Goal: Task Accomplishment & Management: Use online tool/utility

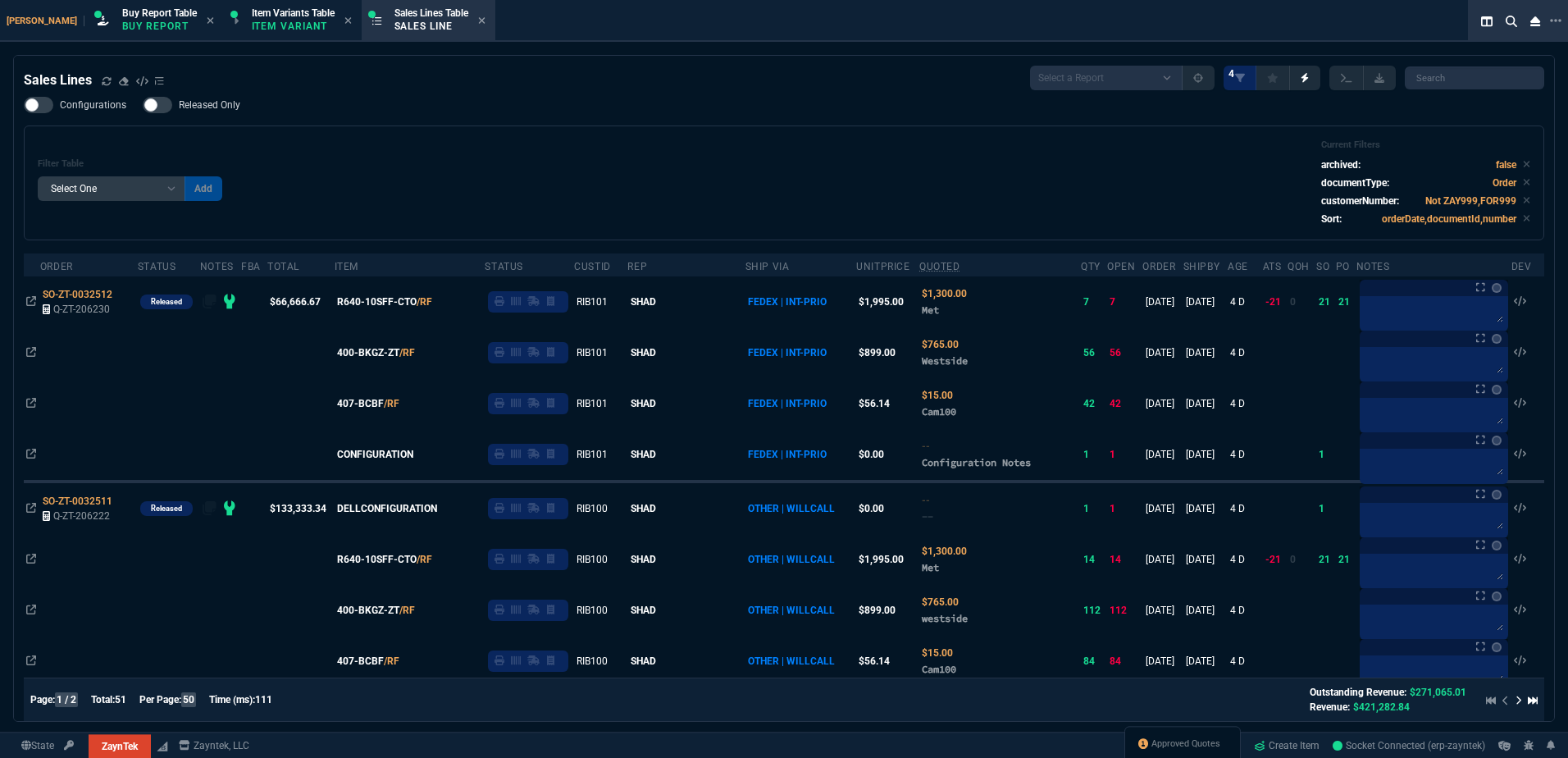
select select "1: BROV"
select select
drag, startPoint x: 1161, startPoint y: 743, endPoint x: 765, endPoint y: 408, distance: 518.7
click at [1161, 744] on span "Approved Quotes" at bounding box center [1185, 744] width 69 height 13
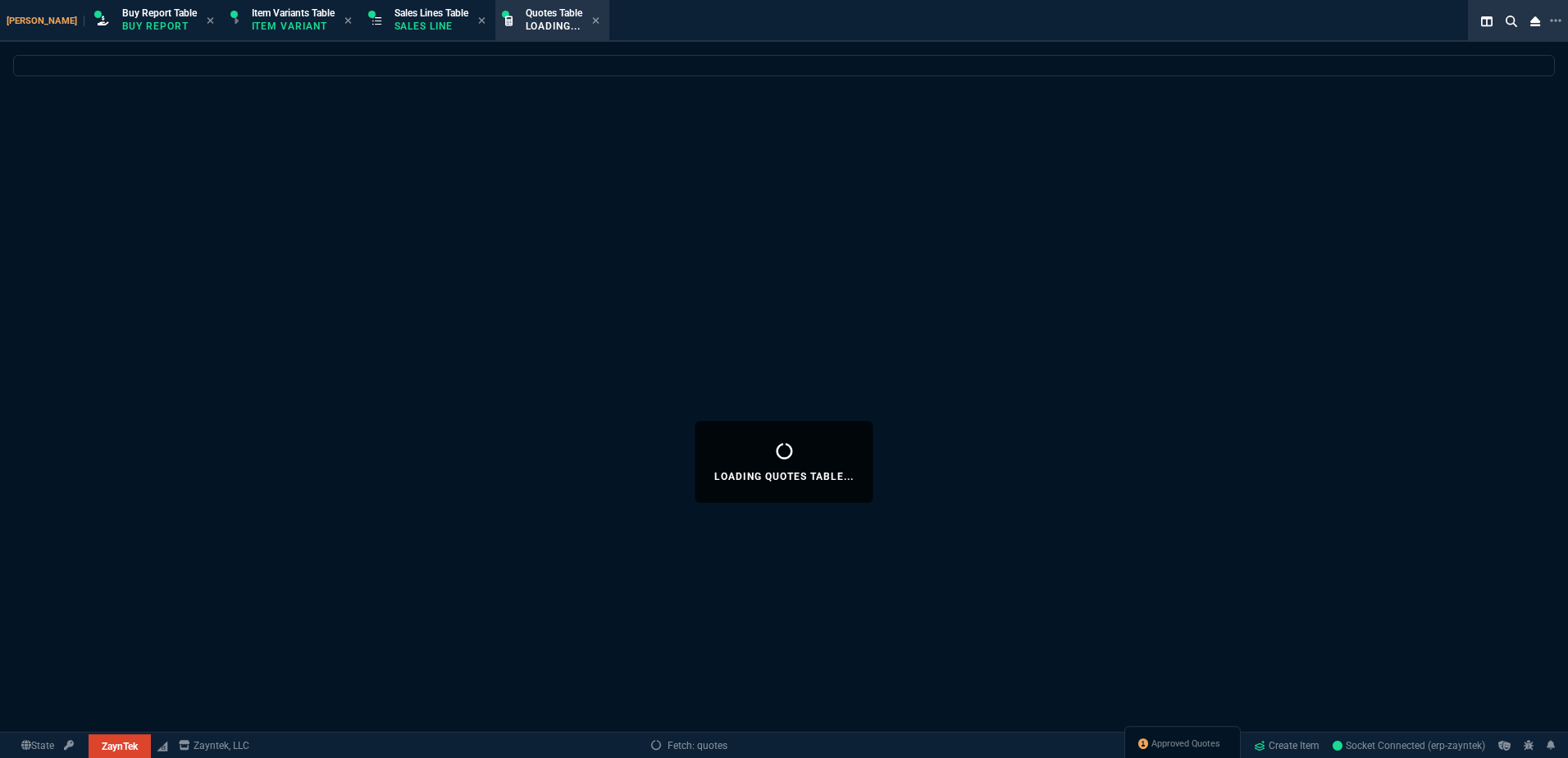
select select
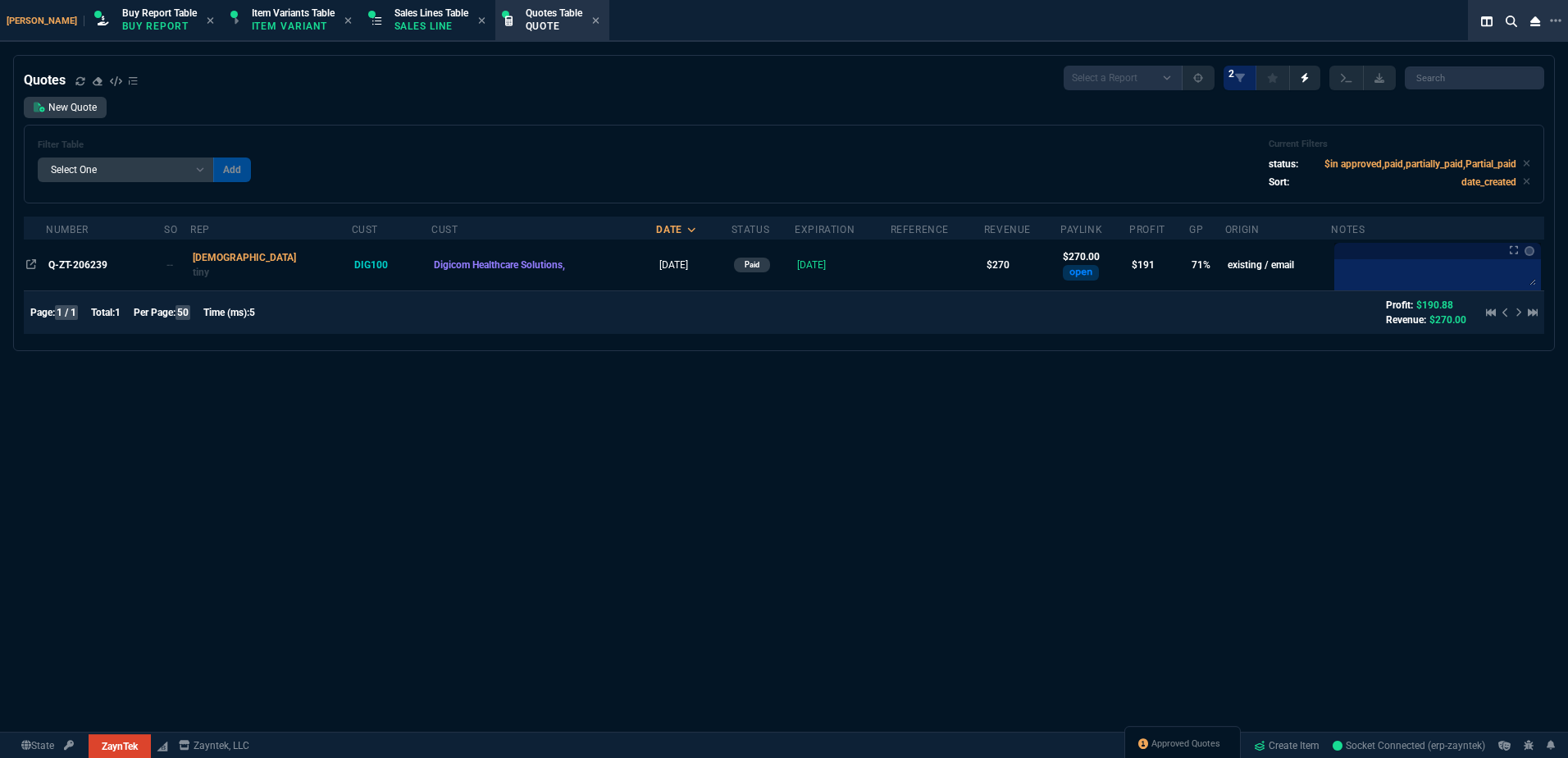
drag, startPoint x: 72, startPoint y: 274, endPoint x: 11, endPoint y: 281, distance: 61.4
click at [72, 274] on td "Q-ZT-206239" at bounding box center [105, 265] width 118 height 51
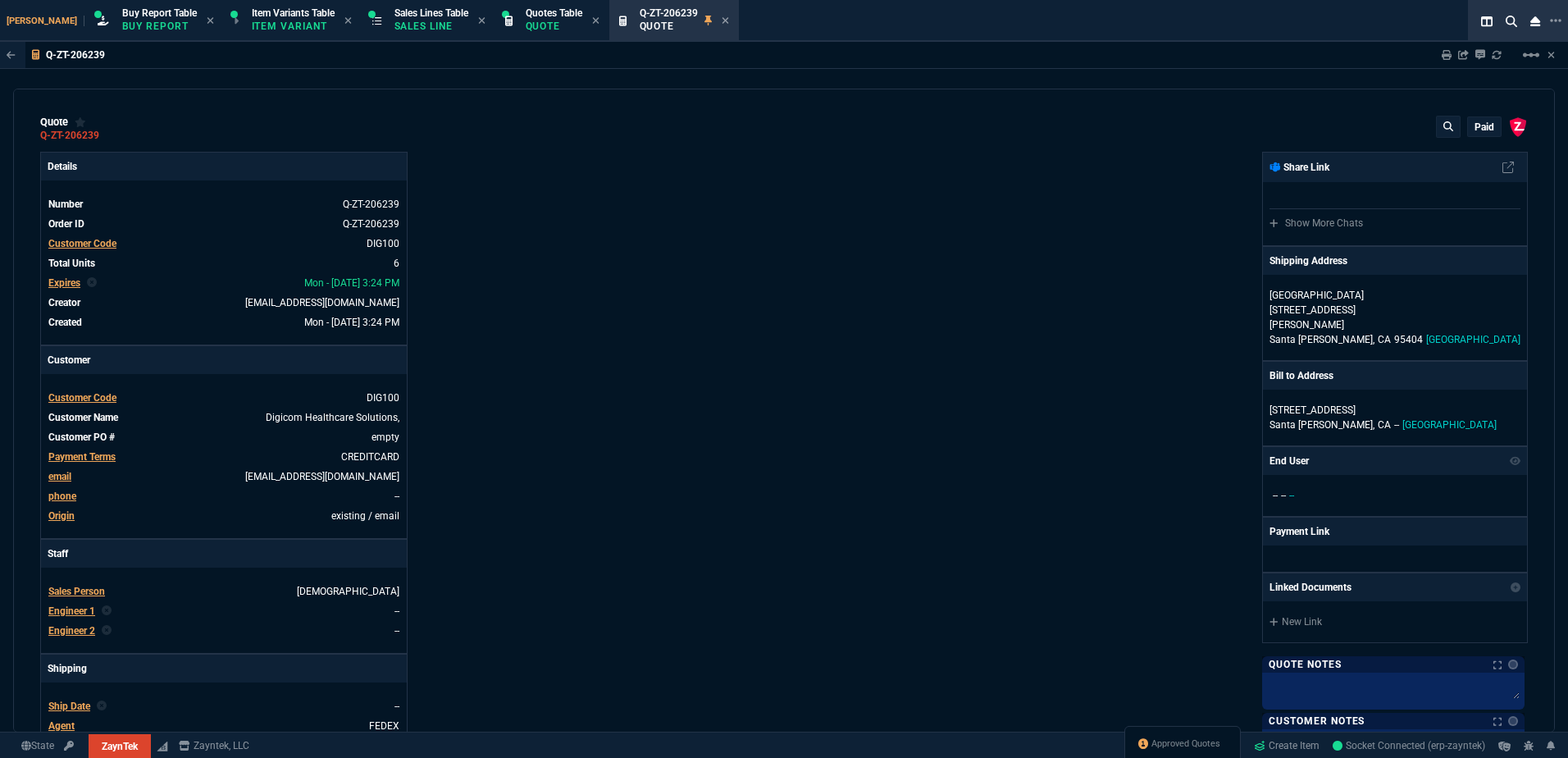
type input "72"
type input "33"
type input "181.05"
type input "75"
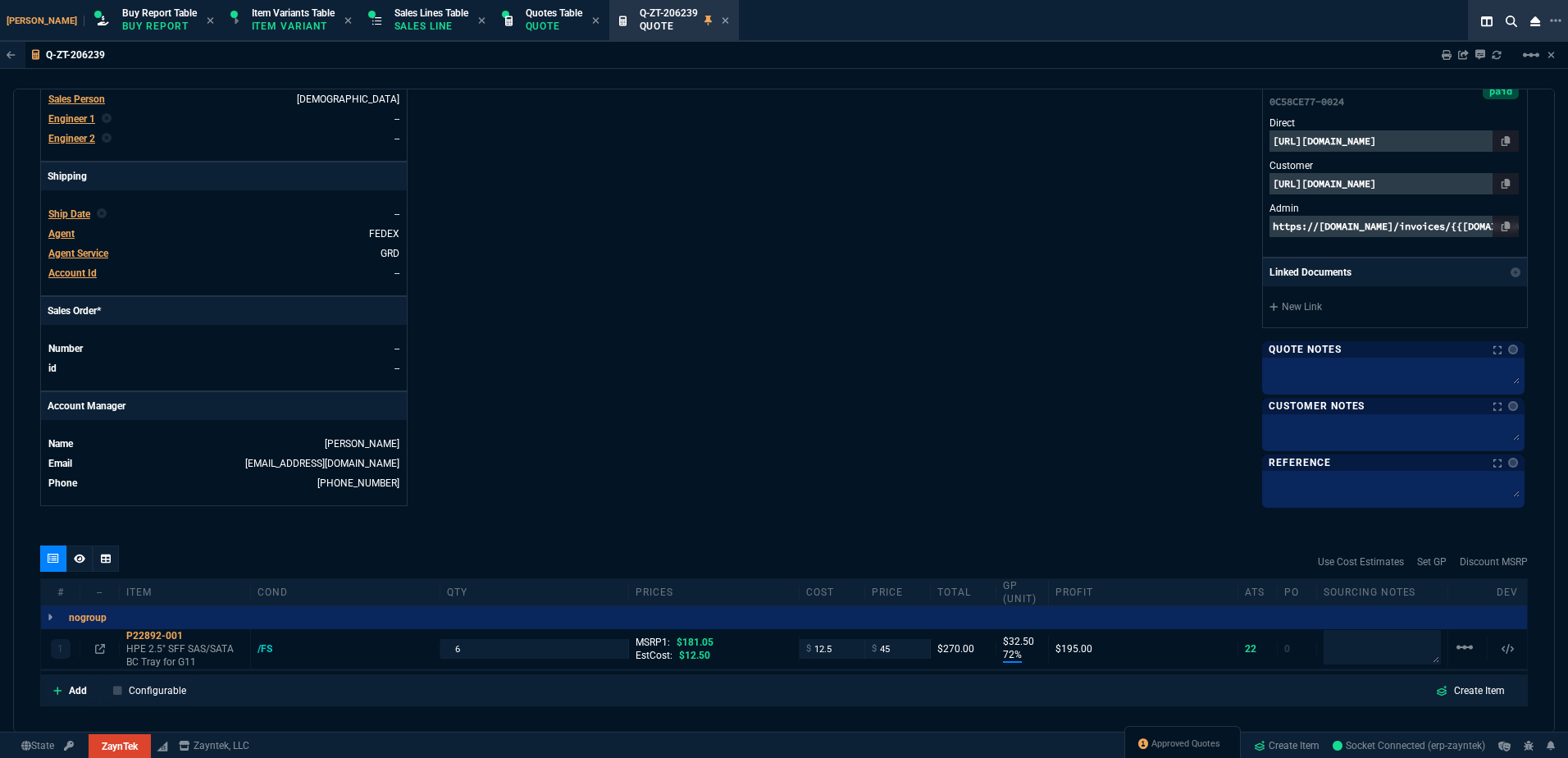
scroll to position [679, 0]
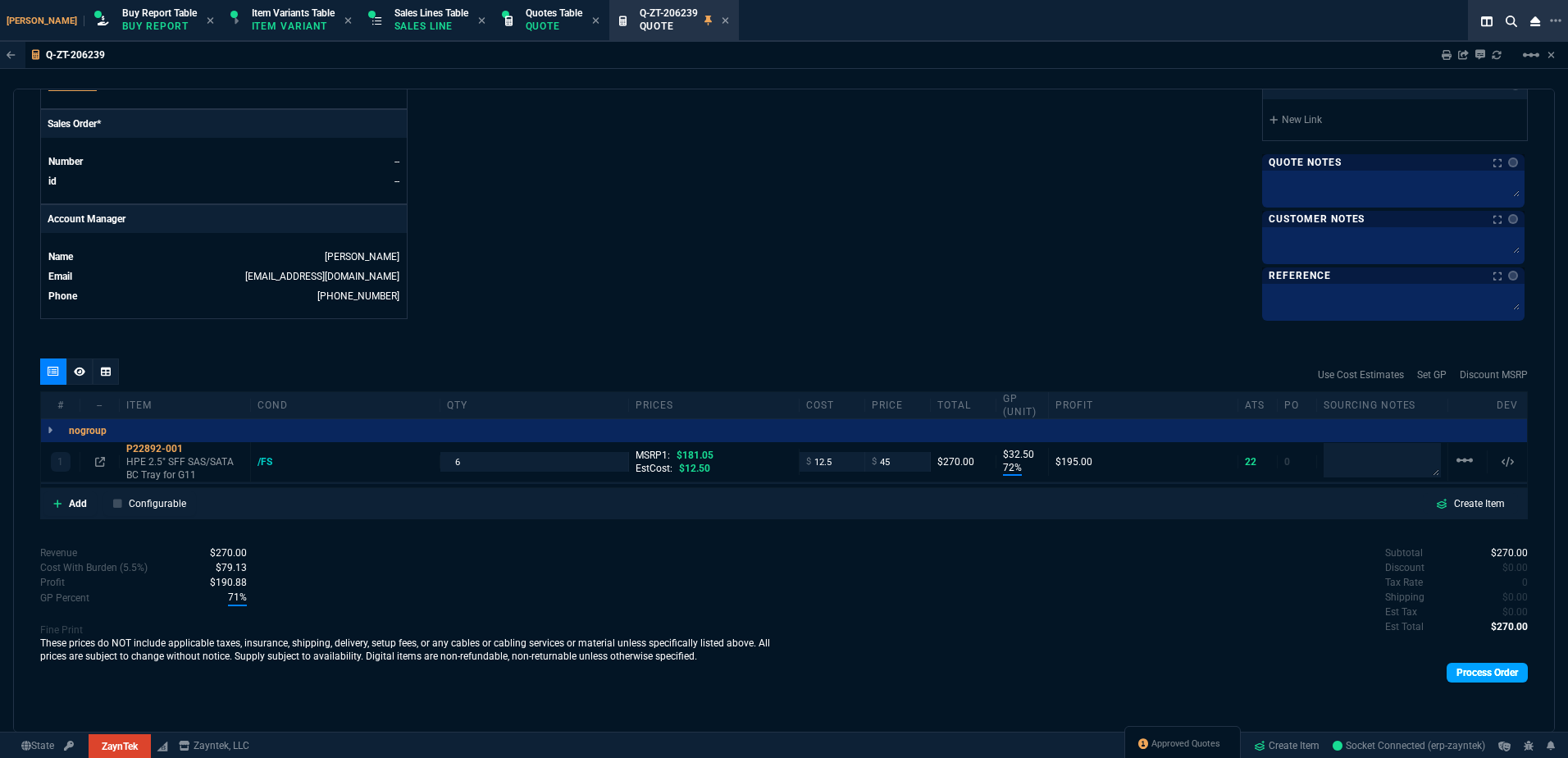
click at [1455, 671] on link "Process Order" at bounding box center [1487, 673] width 82 height 20
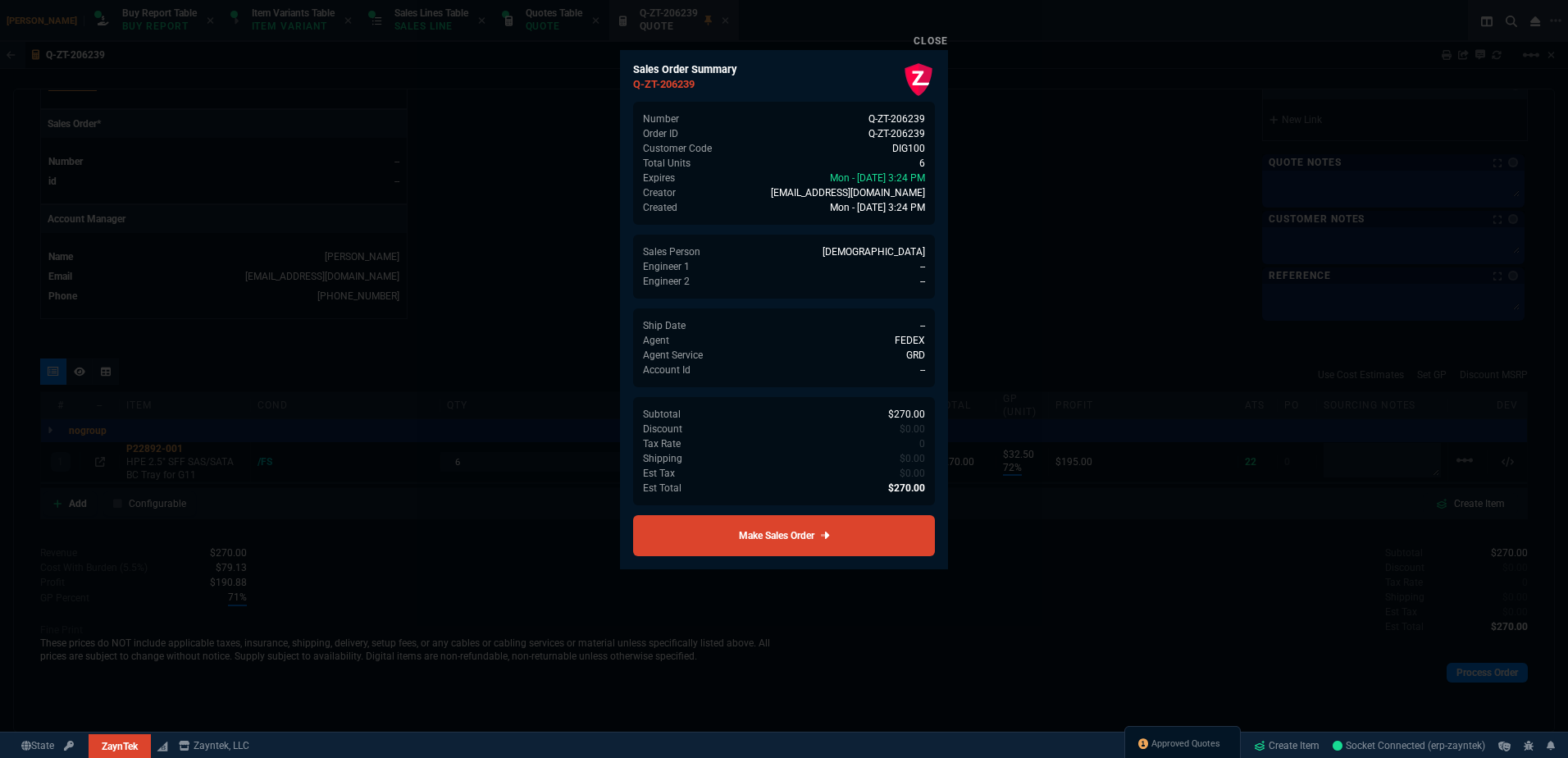
drag, startPoint x: 817, startPoint y: 535, endPoint x: 781, endPoint y: 535, distance: 36.0
click at [815, 534] on link "Make Sales Order" at bounding box center [784, 535] width 302 height 41
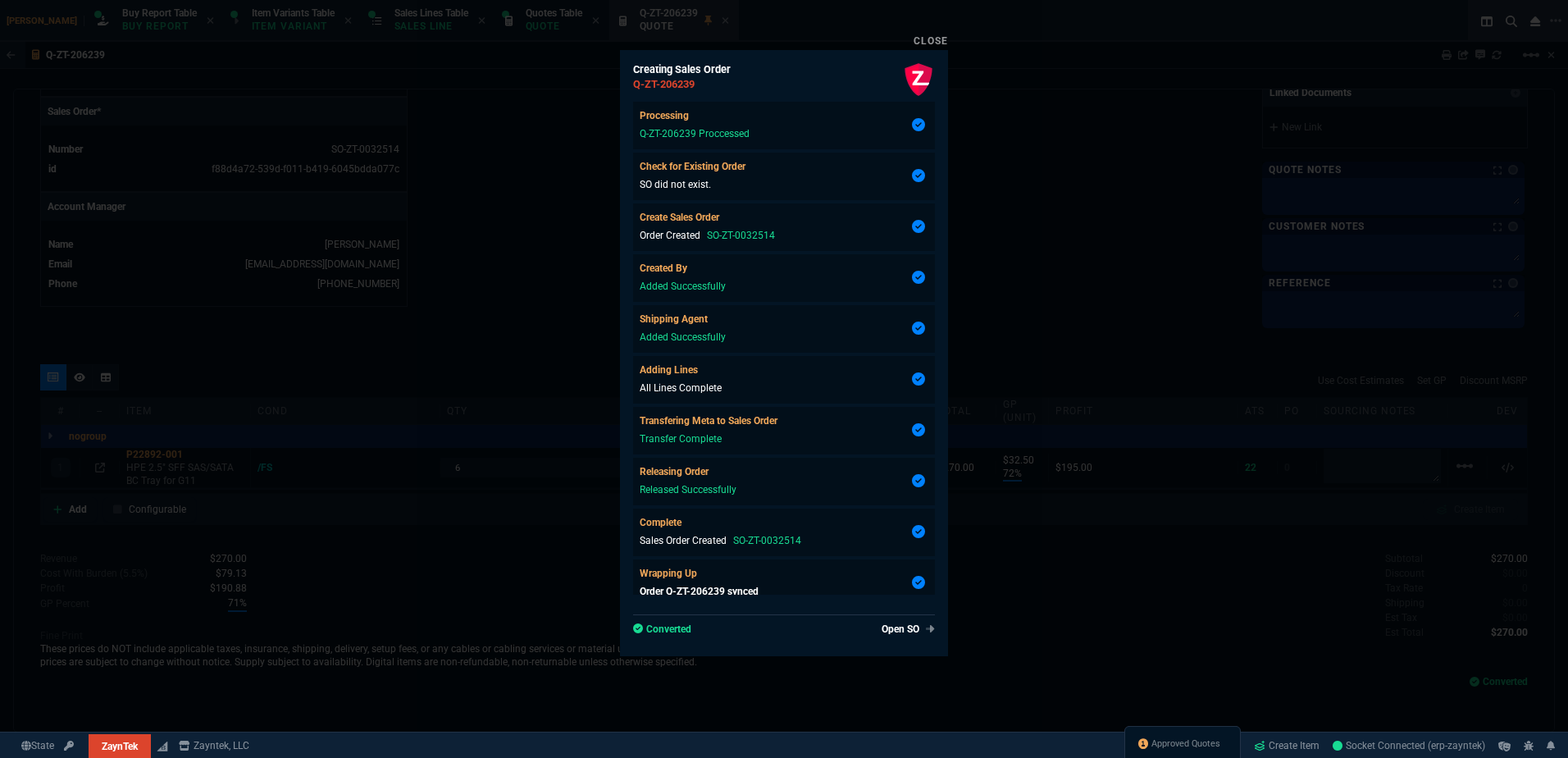
scroll to position [16, 0]
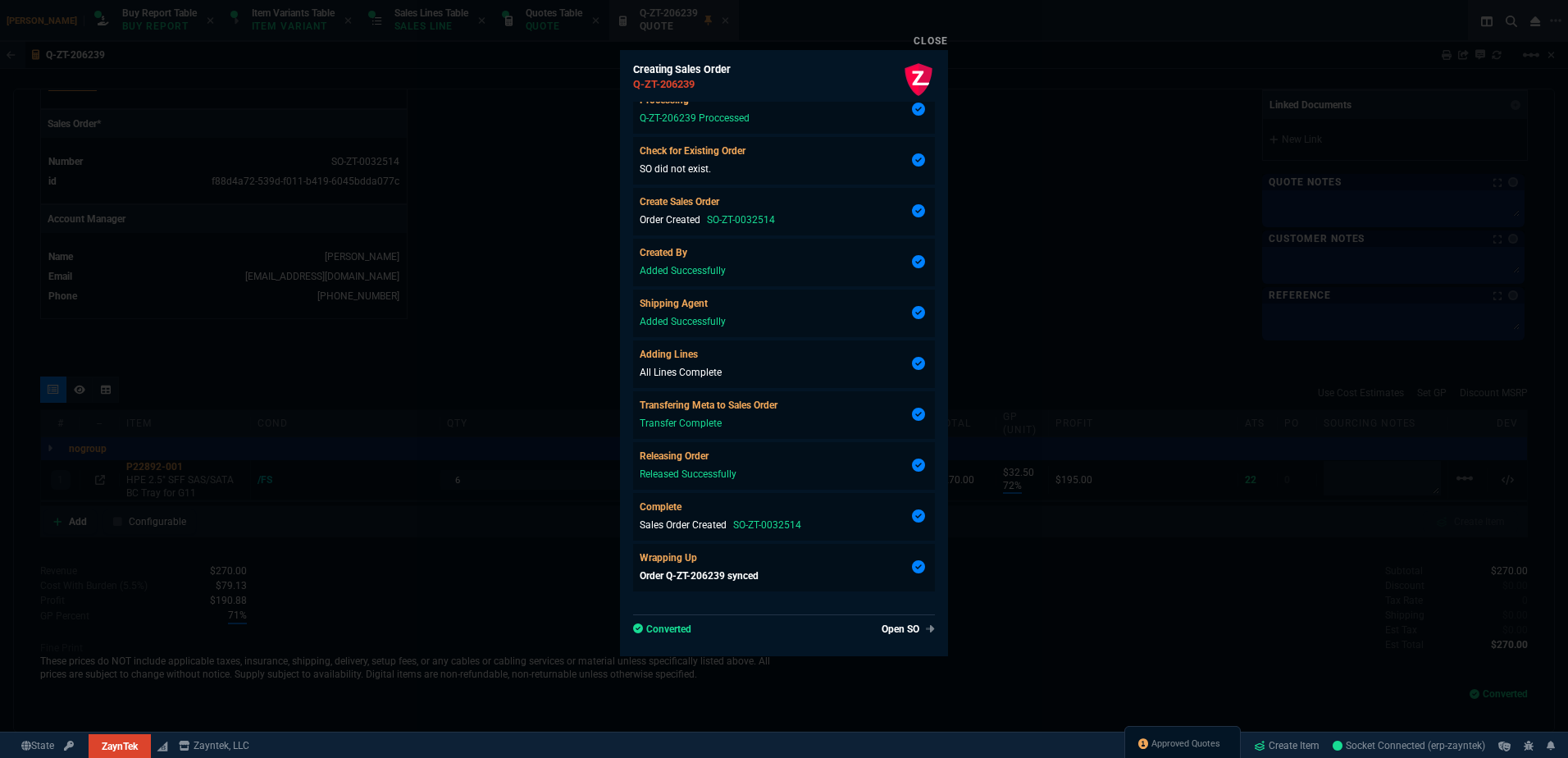
type input "72"
type input "33"
type input "75"
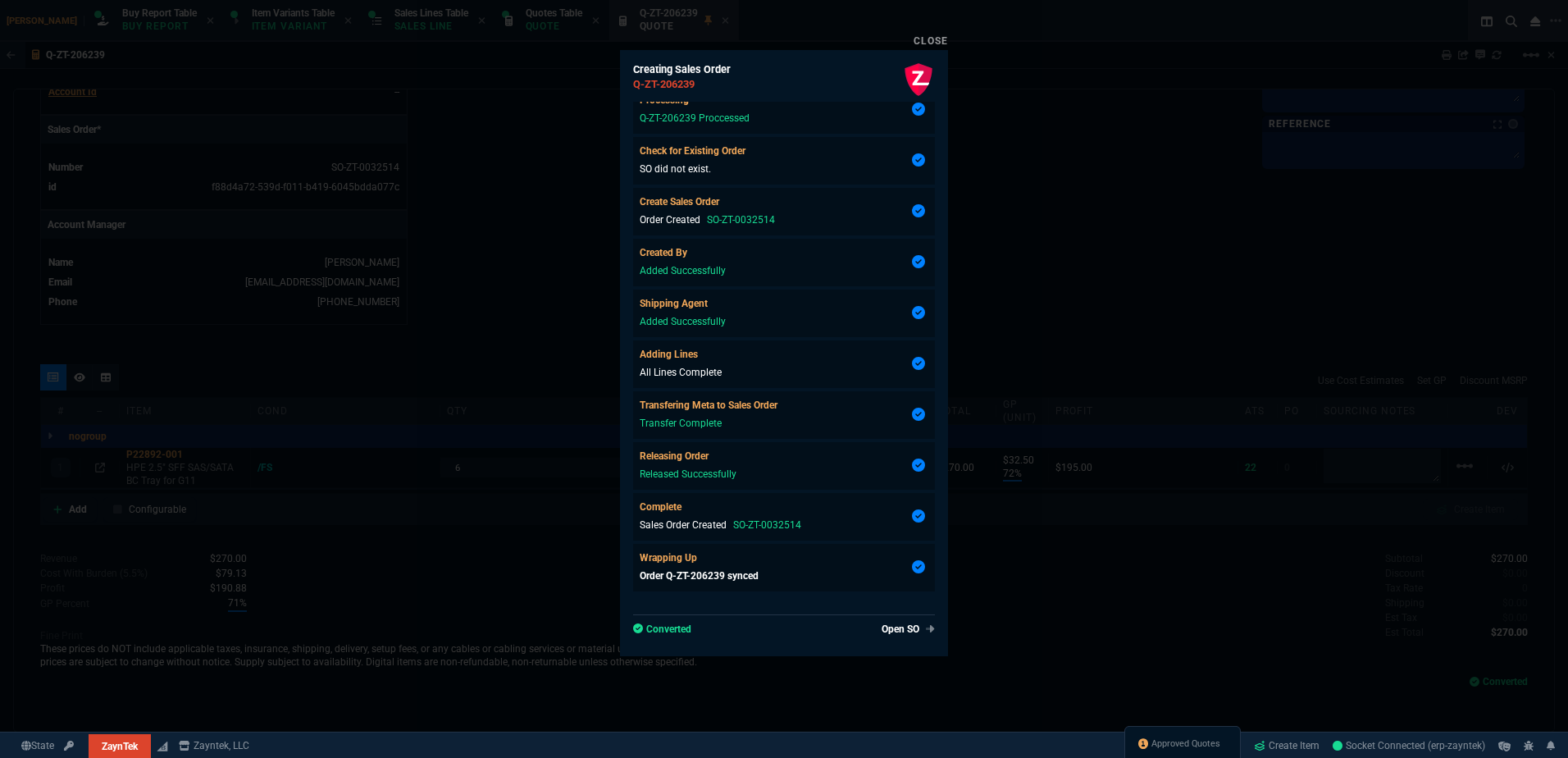
scroll to position [660, 0]
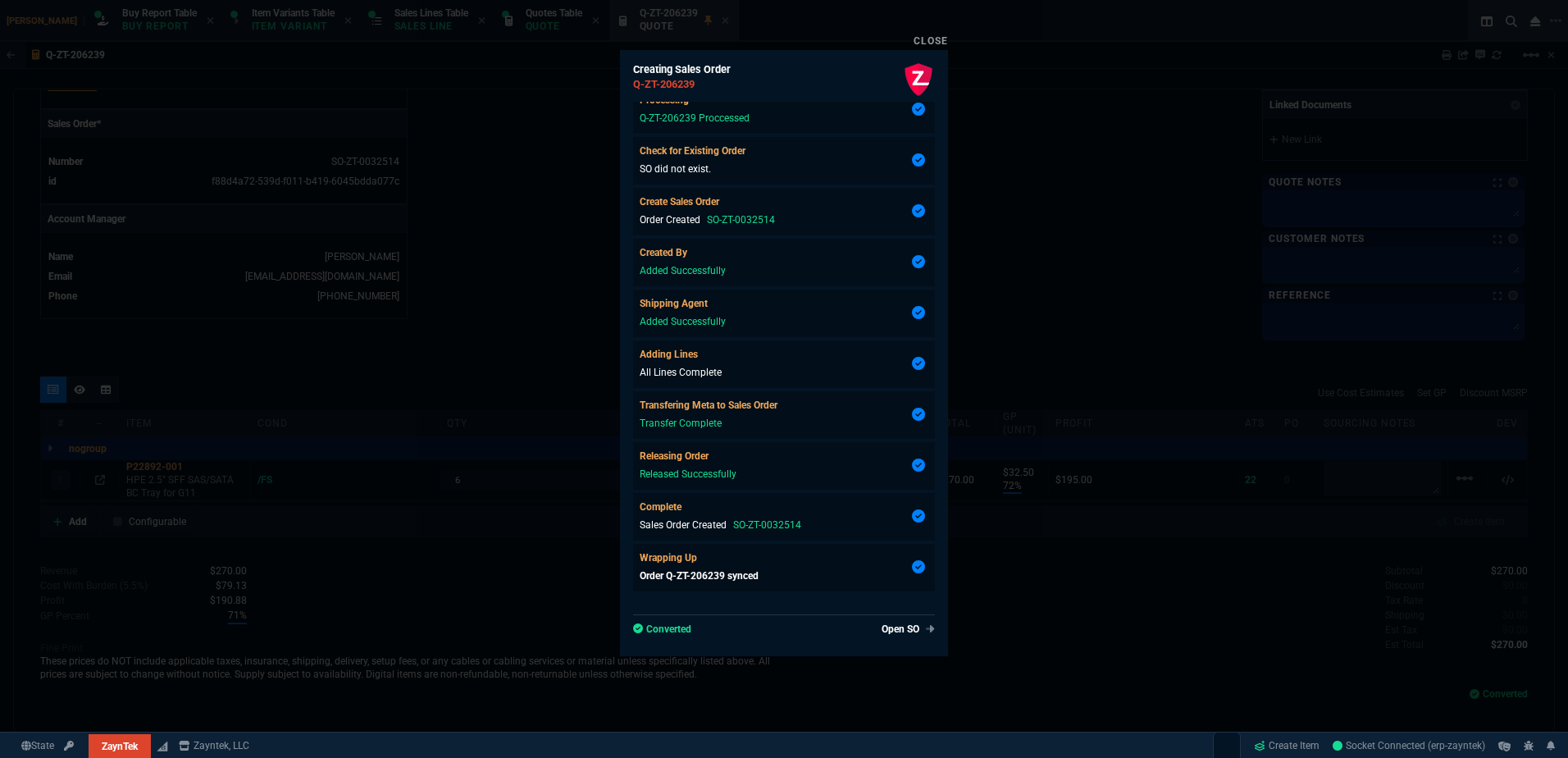
drag, startPoint x: 468, startPoint y: 441, endPoint x: 20, endPoint y: 425, distance: 448.3
click at [468, 441] on div at bounding box center [784, 379] width 1568 height 758
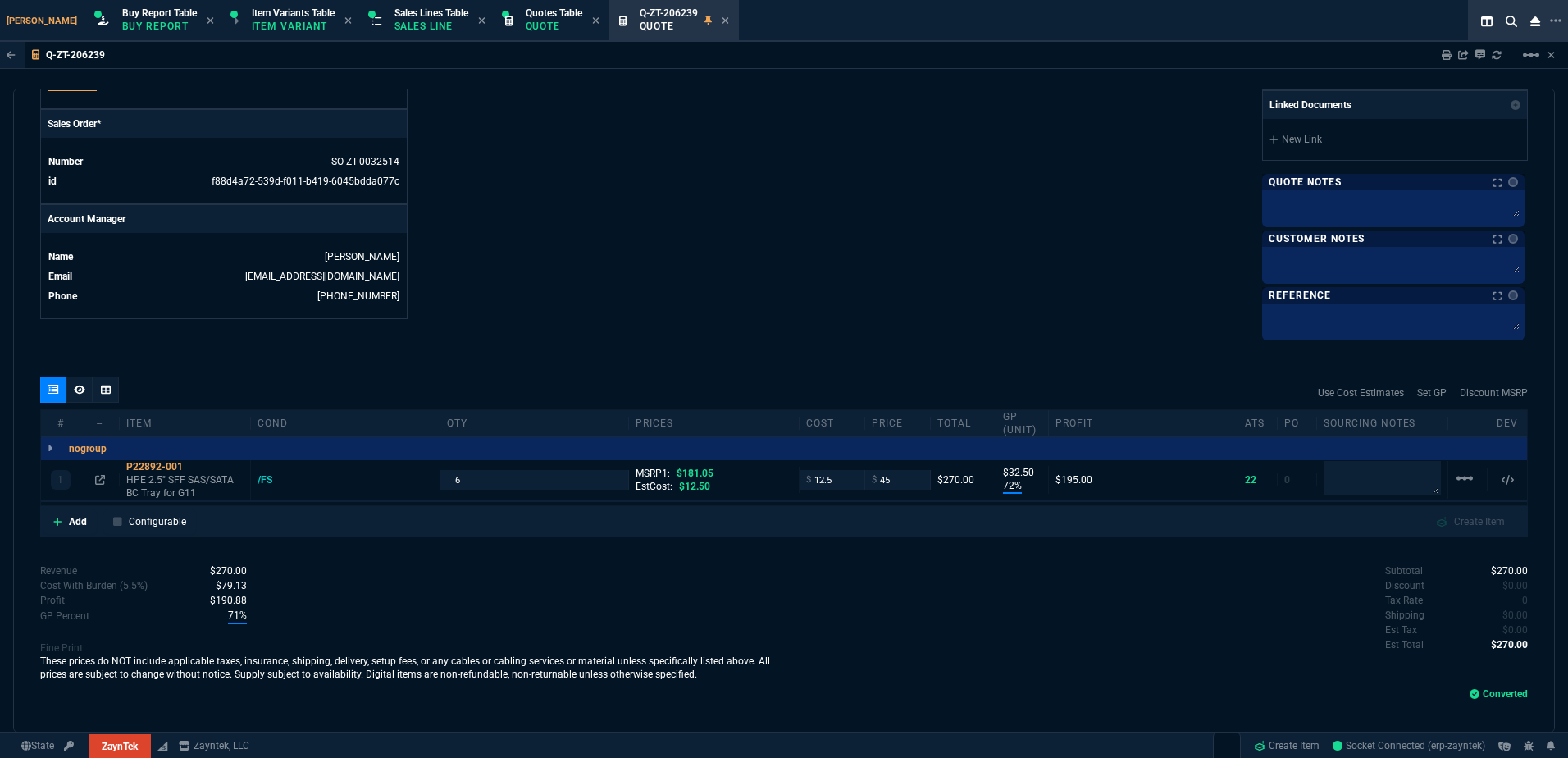
drag, startPoint x: 647, startPoint y: 246, endPoint x: 439, endPoint y: 1, distance: 321.4
click at [395, 10] on span "Sales Lines Table" at bounding box center [431, 13] width 74 height 11
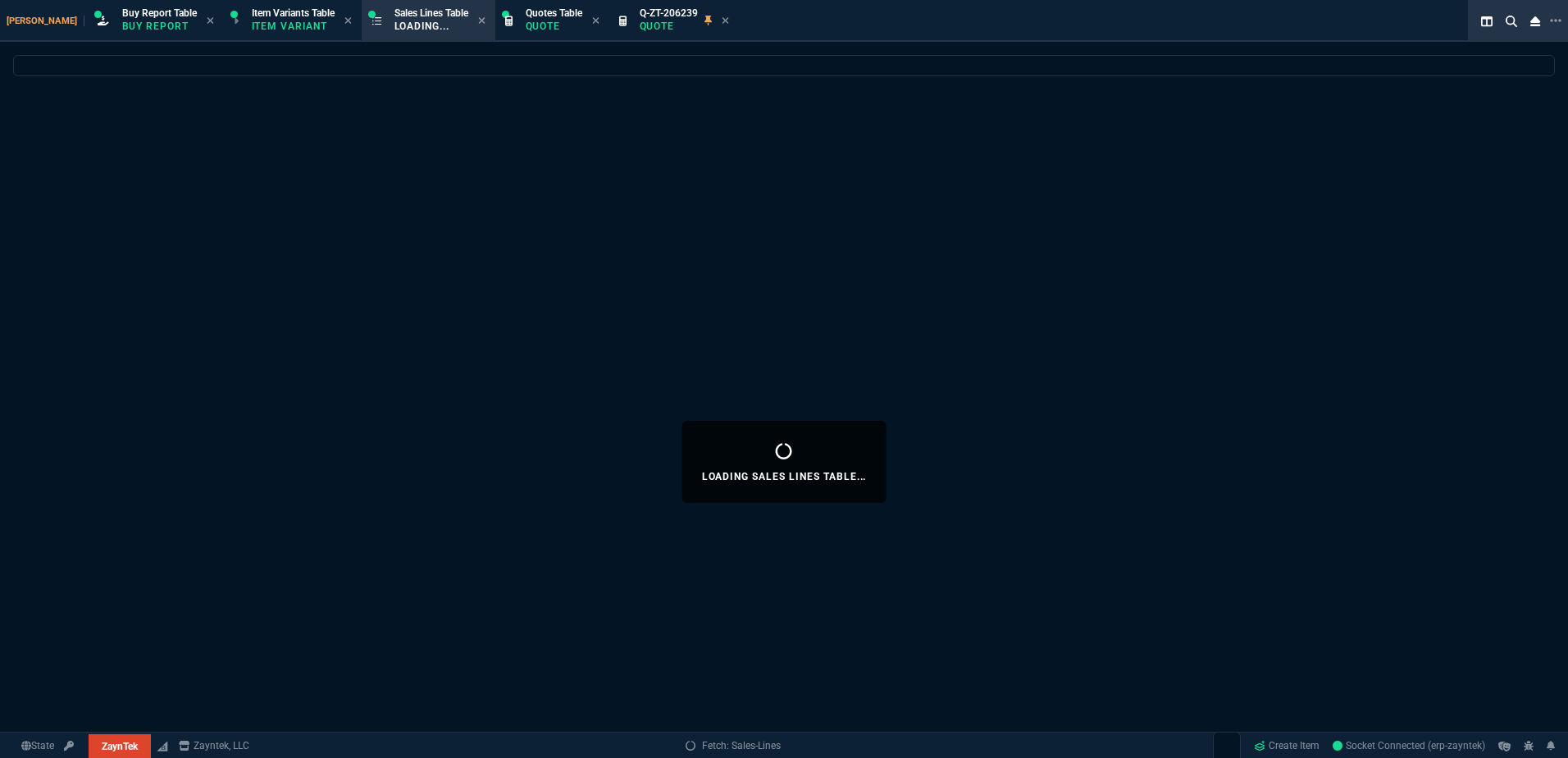
click at [722, 18] on icon at bounding box center [725, 20] width 8 height 10
click at [592, 21] on icon at bounding box center [595, 20] width 8 height 10
select select
